Goal: Answer question/provide support

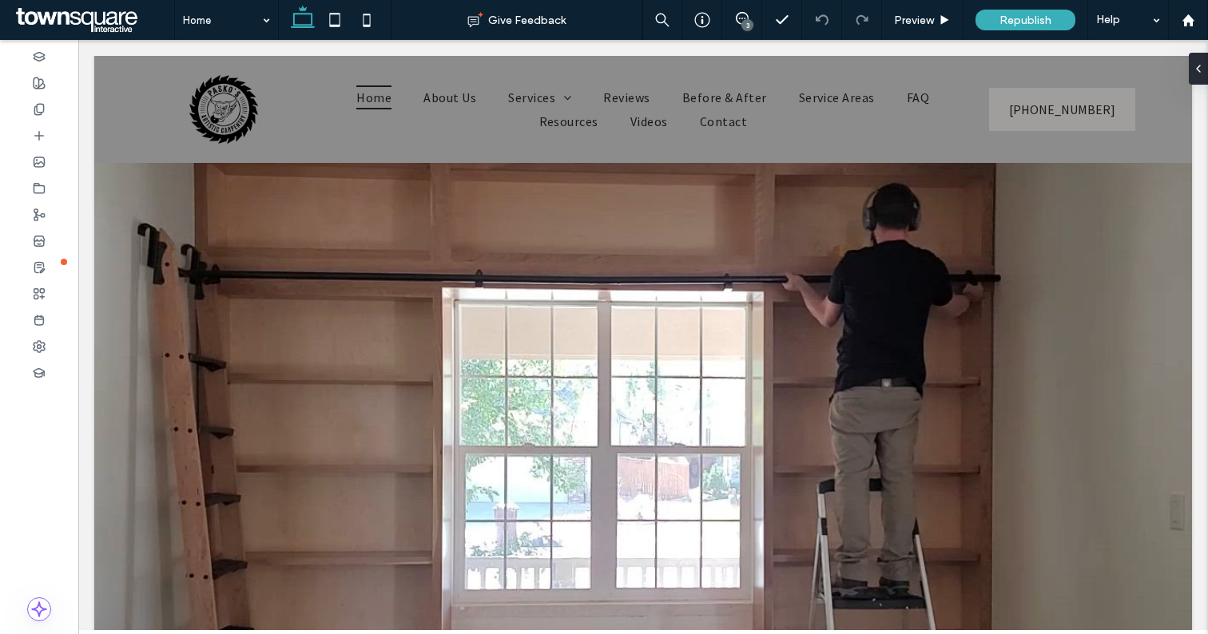
click at [745, 28] on div "3" at bounding box center [747, 25] width 12 height 12
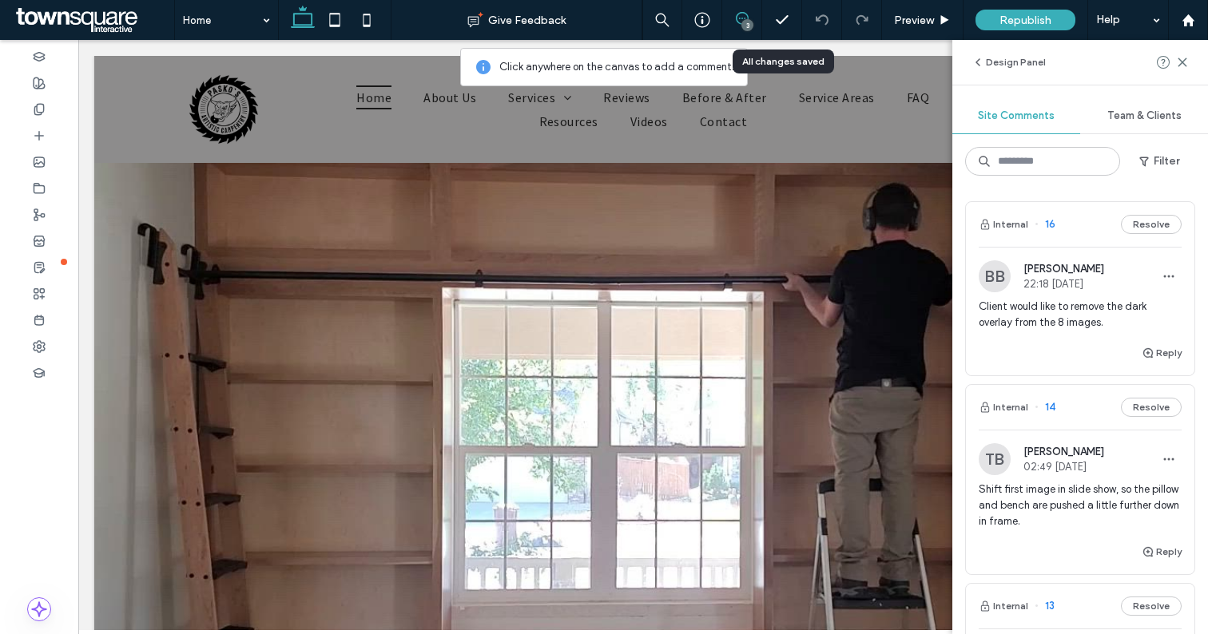
click at [1034, 303] on span "Client would like to remove the dark overlay from the 8 images." at bounding box center [1079, 315] width 203 height 32
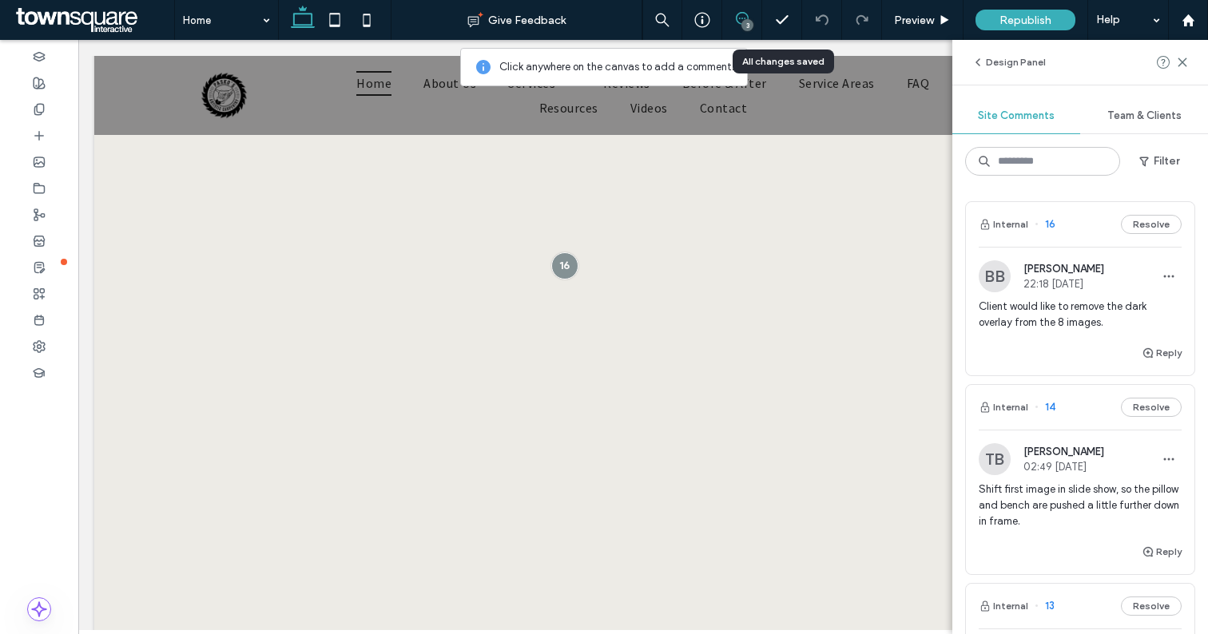
scroll to position [702, 0]
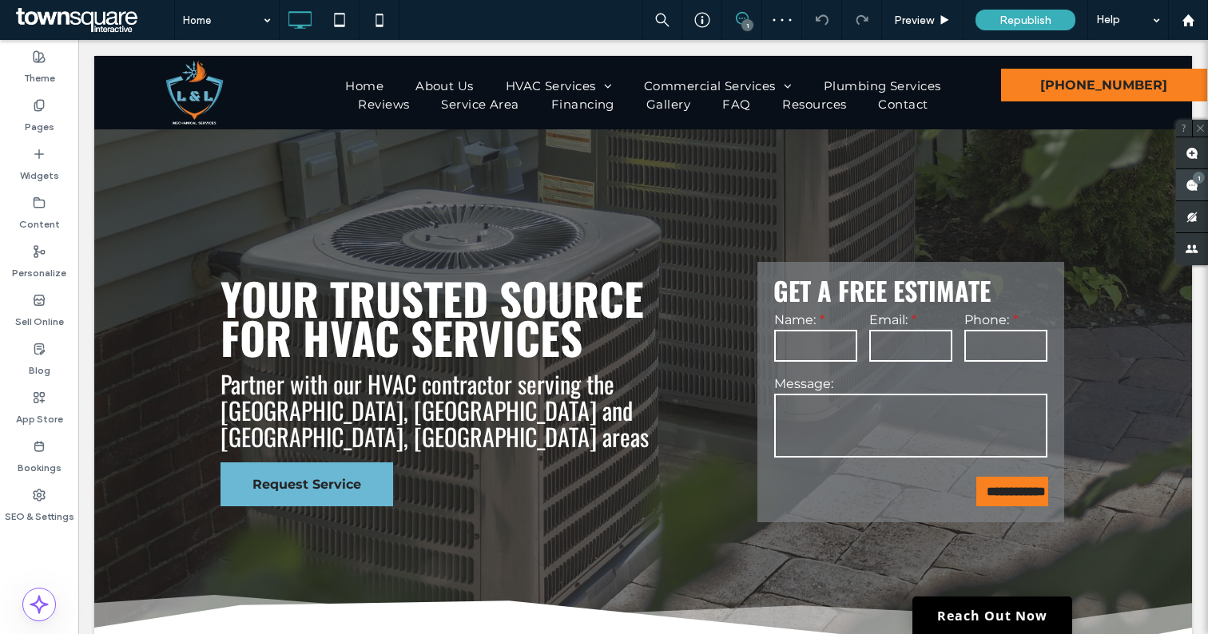
click at [1196, 183] on use at bounding box center [1191, 185] width 13 height 13
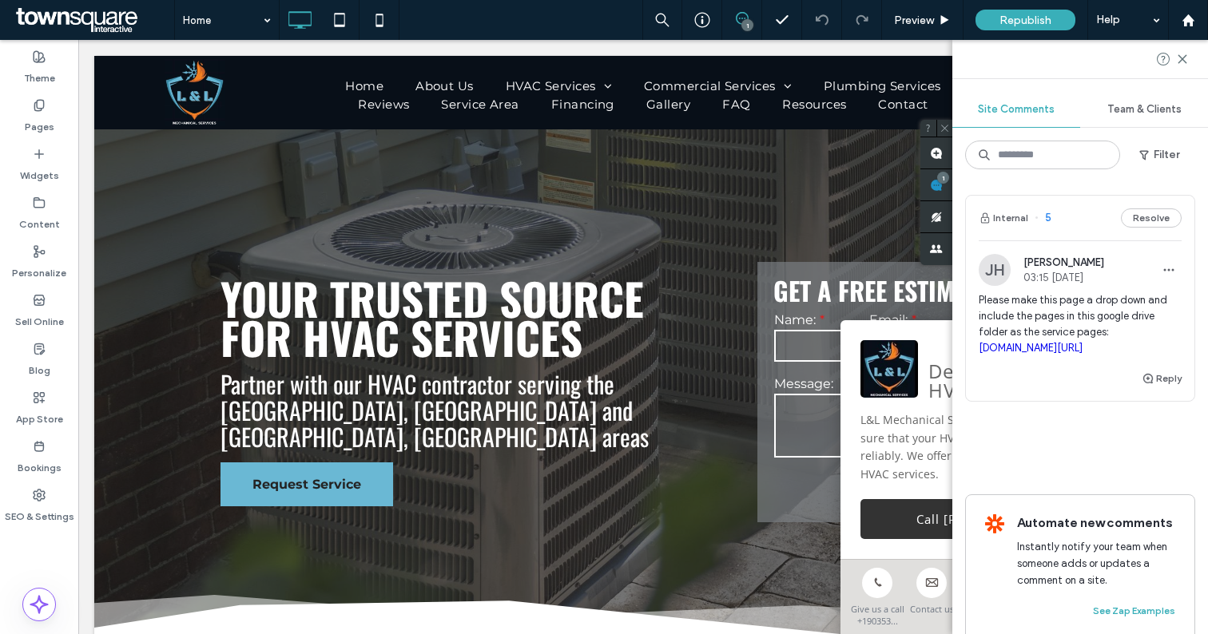
click at [1080, 347] on link "[DOMAIN_NAME][URL]" at bounding box center [1030, 348] width 104 height 12
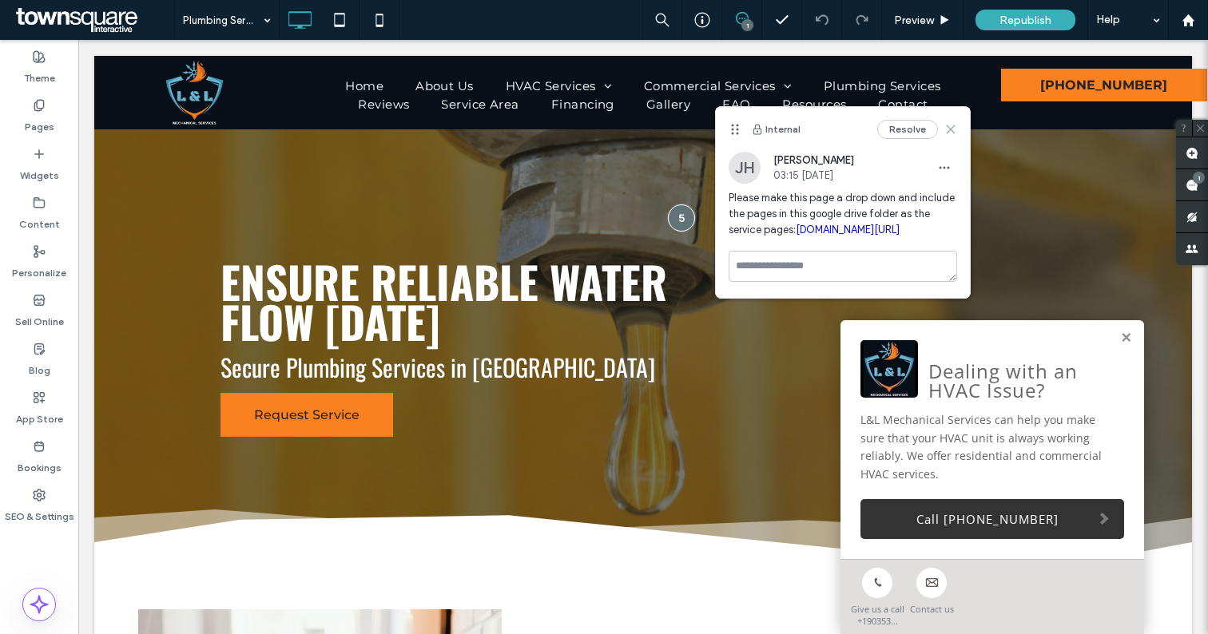
click at [950, 125] on icon at bounding box center [950, 129] width 13 height 13
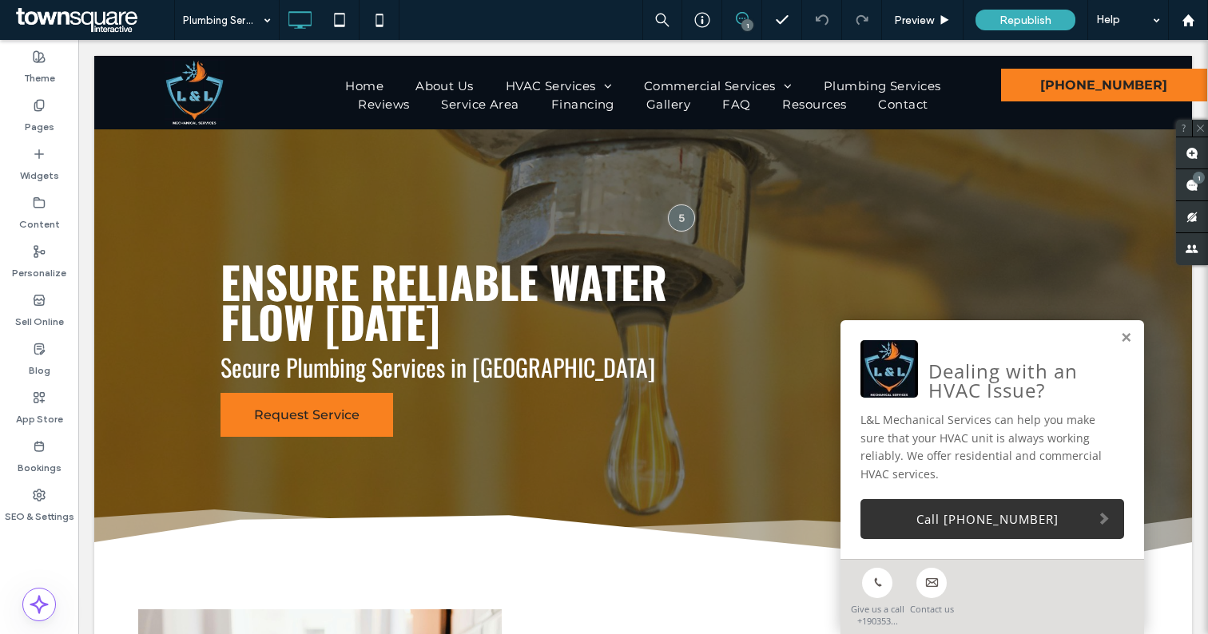
click at [743, 21] on div "1" at bounding box center [747, 25] width 12 height 12
click at [743, 18] on icon at bounding box center [742, 18] width 13 height 13
click at [1193, 180] on div "1" at bounding box center [1198, 178] width 12 height 12
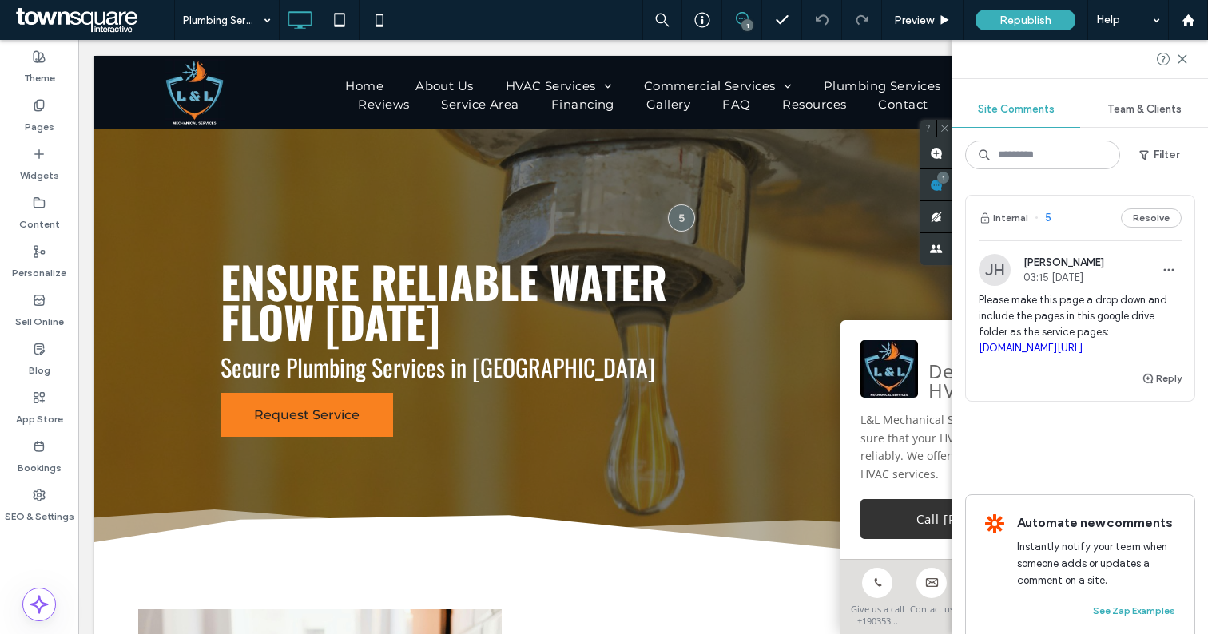
click at [1065, 303] on span "Please make this page a drop down and include the pages in this google drive fo…" at bounding box center [1079, 324] width 203 height 64
